Goal: Task Accomplishment & Management: Use online tool/utility

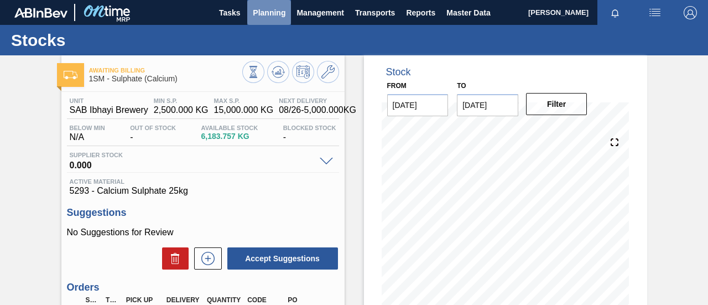
click at [270, 11] on span "Planning" at bounding box center [269, 12] width 33 height 13
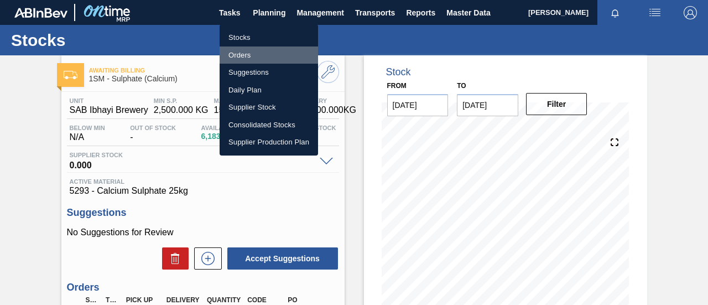
click at [249, 59] on li "Orders" at bounding box center [269, 55] width 98 height 18
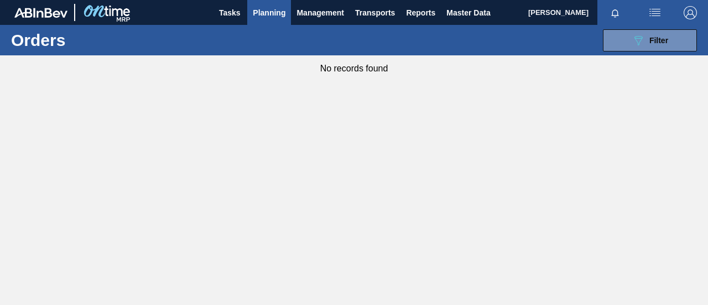
click at [267, 9] on span "Planning" at bounding box center [269, 12] width 33 height 13
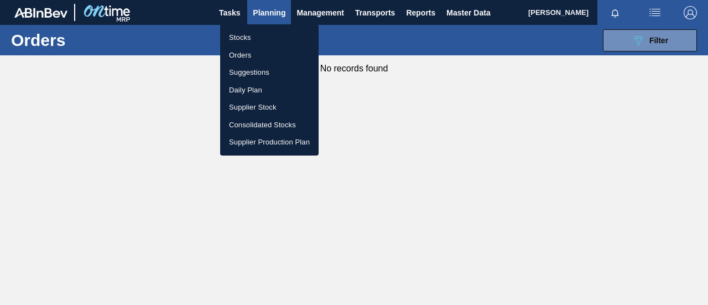
click at [256, 51] on li "Orders" at bounding box center [269, 55] width 98 height 18
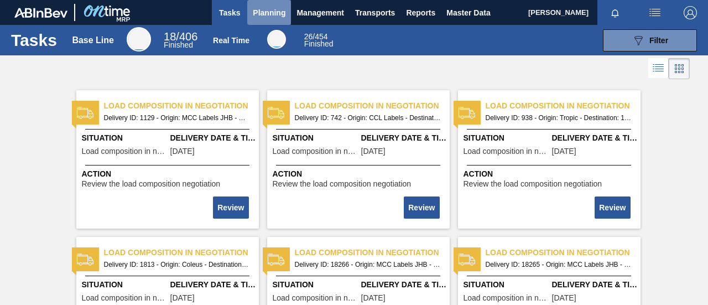
click at [274, 14] on span "Planning" at bounding box center [269, 12] width 33 height 13
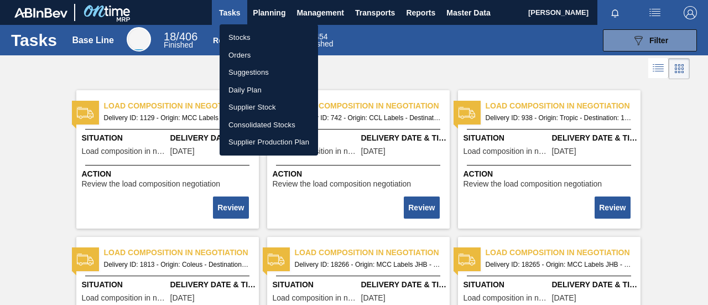
click at [254, 53] on li "Orders" at bounding box center [269, 55] width 98 height 18
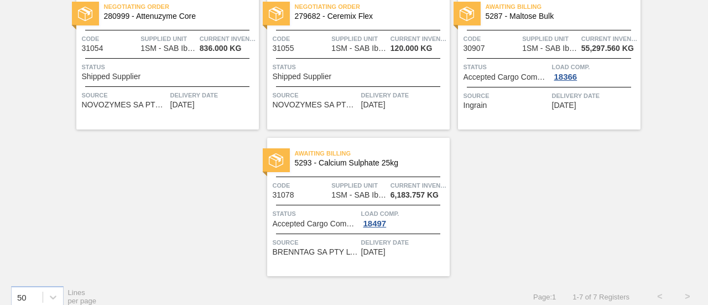
scroll to position [257, 0]
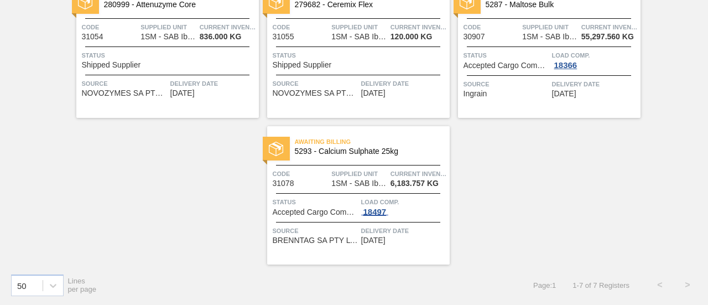
click at [383, 211] on div "18497" at bounding box center [375, 211] width 28 height 9
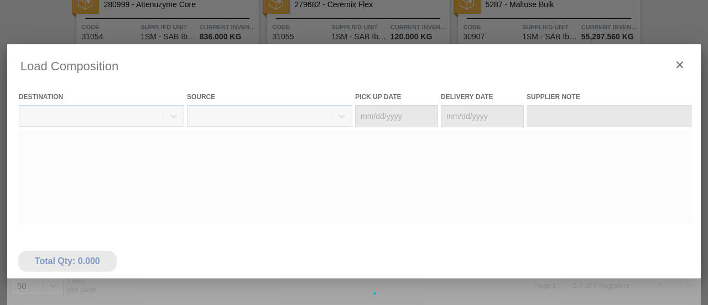
type Date "[DATE]"
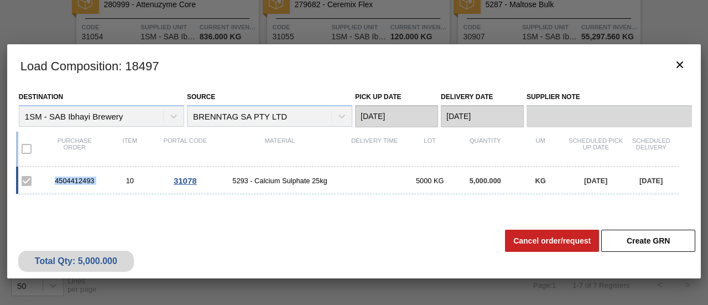
drag, startPoint x: 103, startPoint y: 180, endPoint x: 48, endPoint y: 190, distance: 55.7
click at [45, 180] on div "4504412493 10 31078 5293 - Calcium Sulphate 25kg 5000 KG 5,000.000 KG 08/31/202…" at bounding box center [347, 180] width 663 height 28
copy div "4504412493"
click at [685, 68] on icon "botão de ícone" at bounding box center [679, 64] width 13 height 13
